Goal: Task Accomplishment & Management: Manage account settings

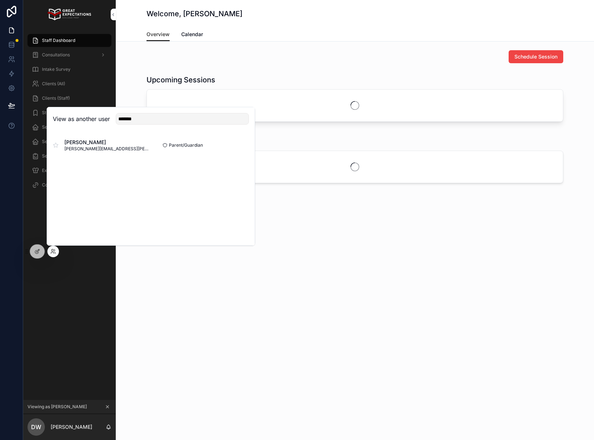
click at [396, 294] on div "Welcome, [PERSON_NAME] Overview Overview Calendar Schedule Session Upcoming Ses…" at bounding box center [355, 220] width 478 height 440
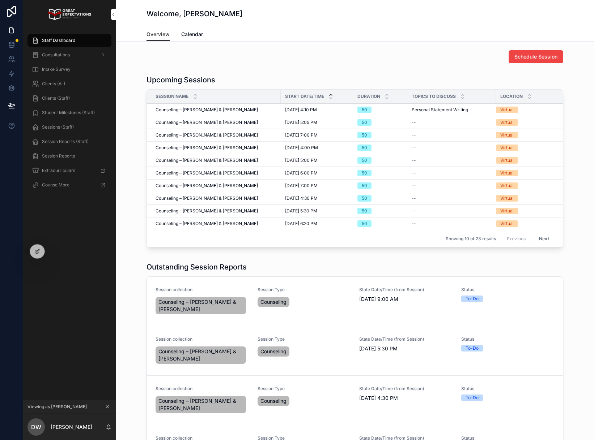
click at [0, 0] on icon at bounding box center [0, 0] width 0 height 0
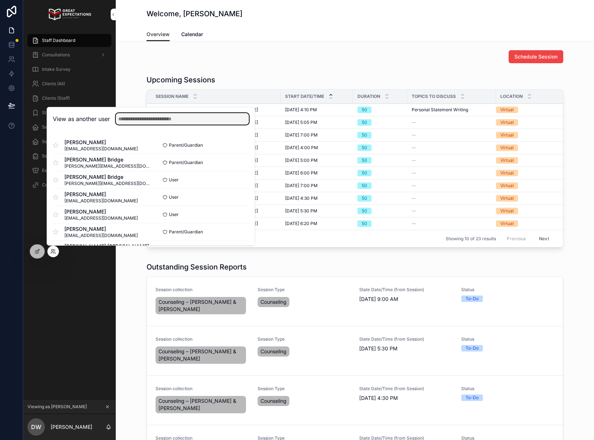
click at [178, 124] on input "text" at bounding box center [182, 119] width 133 height 12
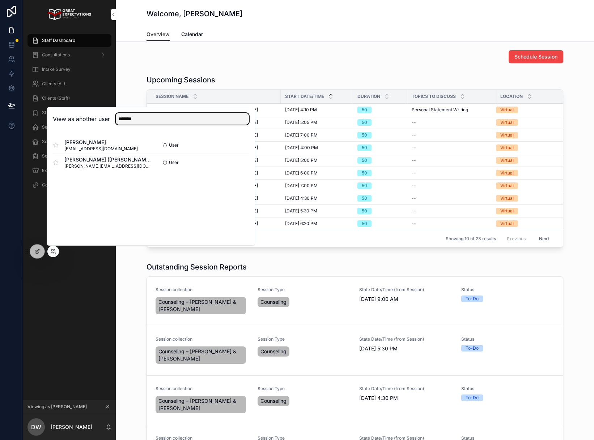
type input "*******"
click at [0, 0] on button "Select" at bounding box center [0, 0] width 0 height 0
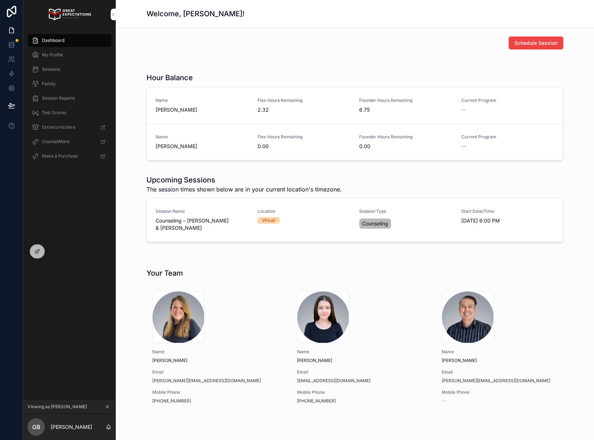
click at [193, 112] on span "[PERSON_NAME]" at bounding box center [201, 109] width 93 height 7
click at [66, 48] on div "My Profile" at bounding box center [69, 55] width 93 height 14
click at [63, 54] on div "My Profile" at bounding box center [69, 55] width 75 height 12
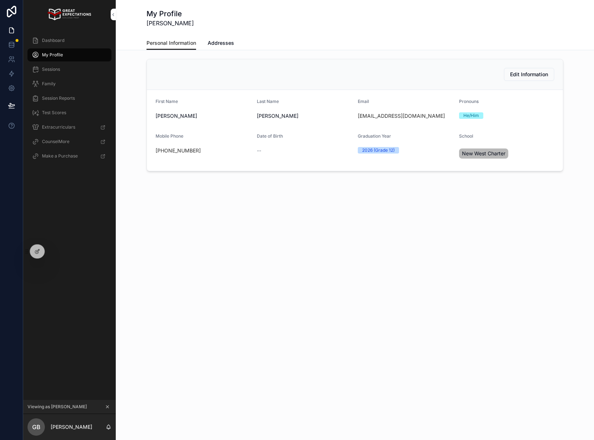
click at [75, 44] on div "Dashboard" at bounding box center [69, 41] width 75 height 12
